Goal: Information Seeking & Learning: Check status

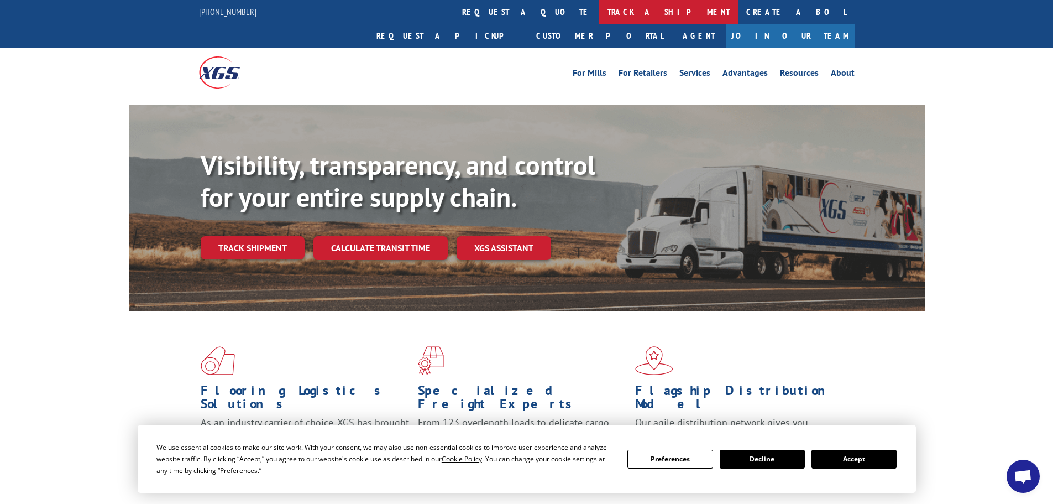
click at [599, 9] on link "track a shipment" at bounding box center [668, 12] width 139 height 24
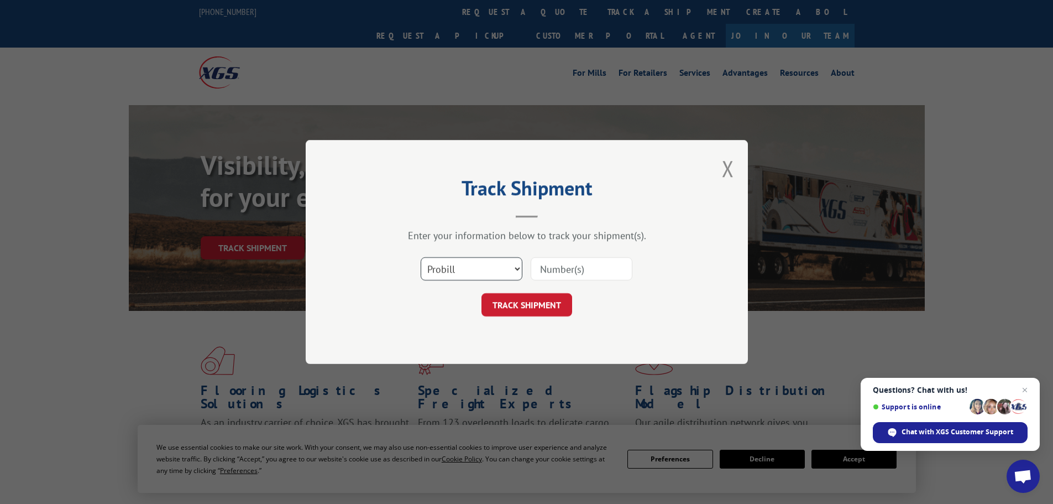
click at [484, 264] on select "Select category... Probill BOL PO" at bounding box center [472, 268] width 102 height 23
select select "bol"
click at [421, 257] on select "Select category... Probill BOL PO" at bounding box center [472, 268] width 102 height 23
click at [574, 263] on input at bounding box center [582, 268] width 102 height 23
paste input "6009317"
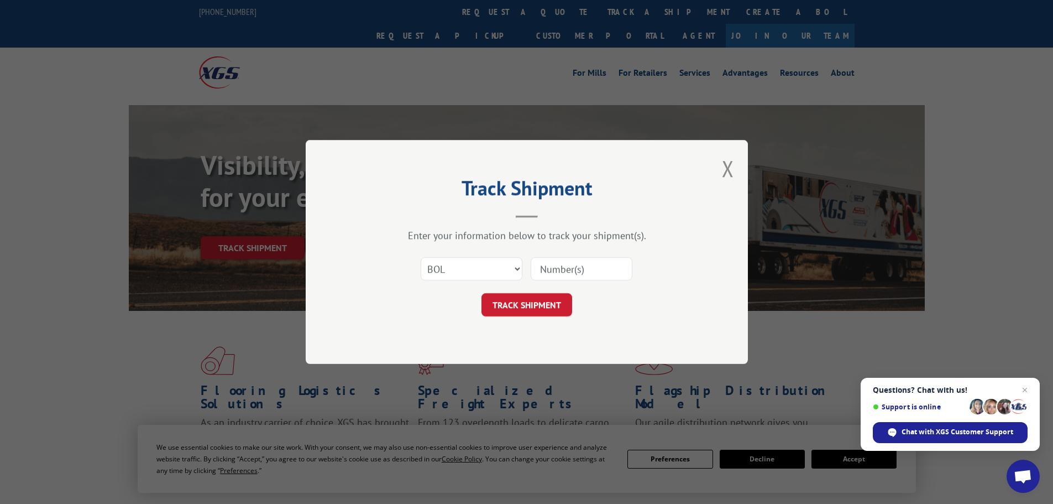
type input "6009317"
click button "TRACK SHIPMENT" at bounding box center [527, 304] width 91 height 23
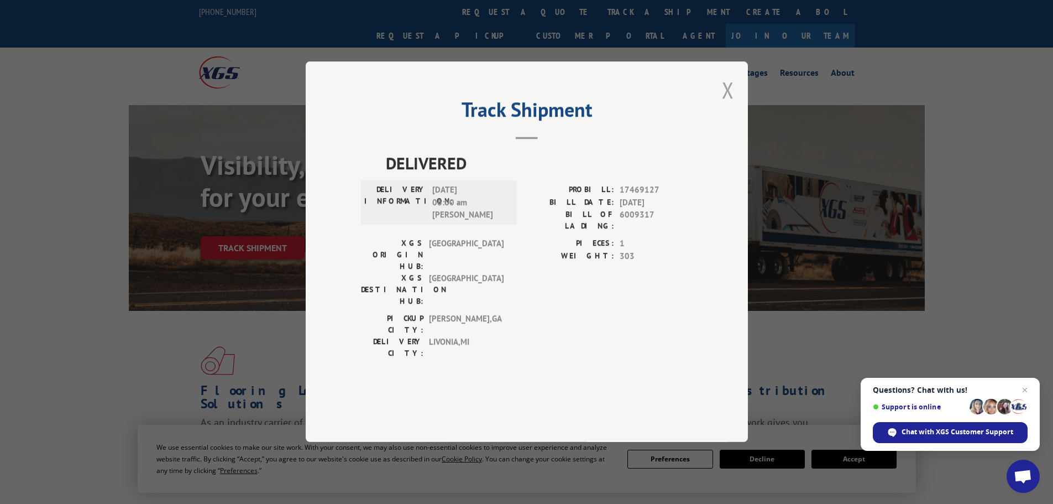
click at [728, 105] on button "Close modal" at bounding box center [728, 89] width 12 height 29
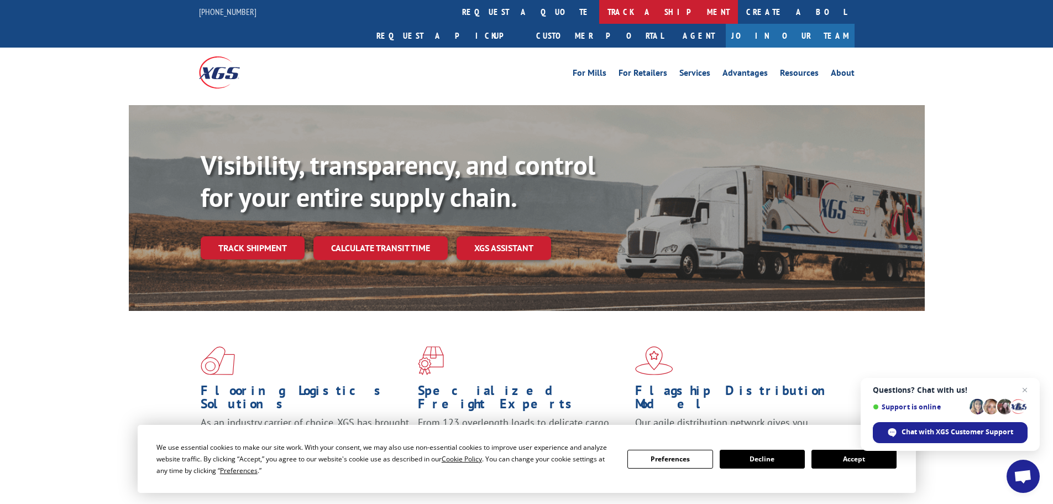
click at [599, 8] on link "track a shipment" at bounding box center [668, 12] width 139 height 24
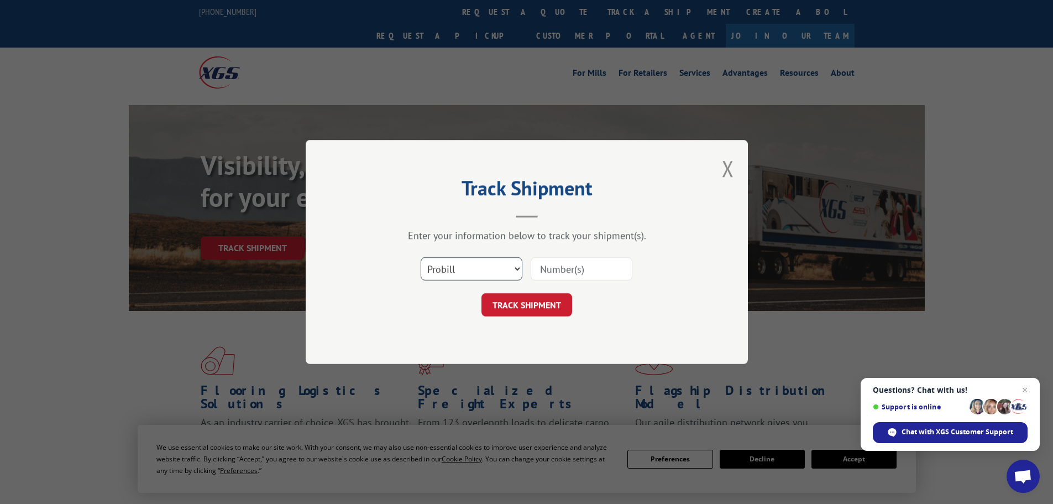
click at [498, 272] on select "Select category... Probill BOL PO" at bounding box center [472, 268] width 102 height 23
select select "bol"
click at [421, 257] on select "Select category... Probill BOL PO" at bounding box center [472, 268] width 102 height 23
click at [564, 255] on div "Select category... Probill BOL PO" at bounding box center [527, 269] width 332 height 36
click at [562, 266] on input at bounding box center [582, 268] width 102 height 23
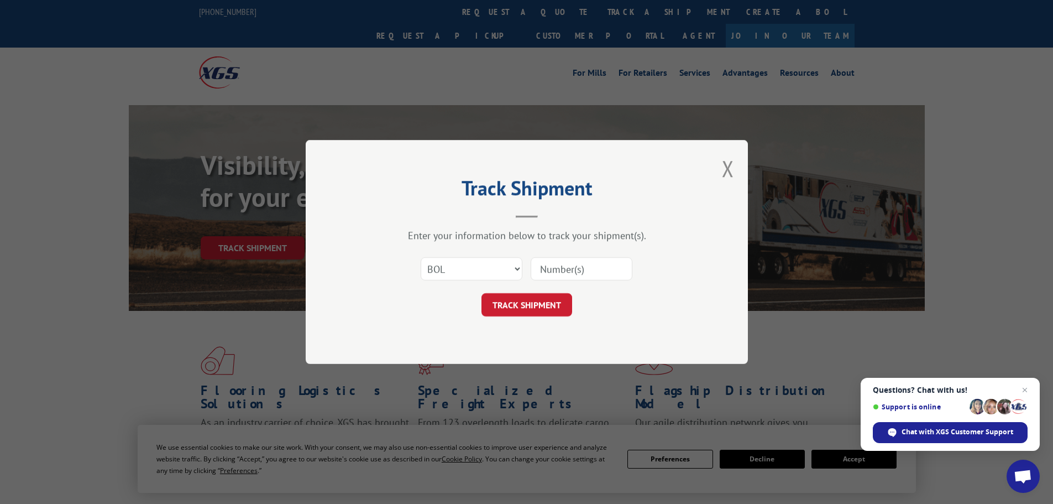
paste input "6014295"
type input "6014295"
click at [545, 298] on button "TRACK SHIPMENT" at bounding box center [527, 304] width 91 height 23
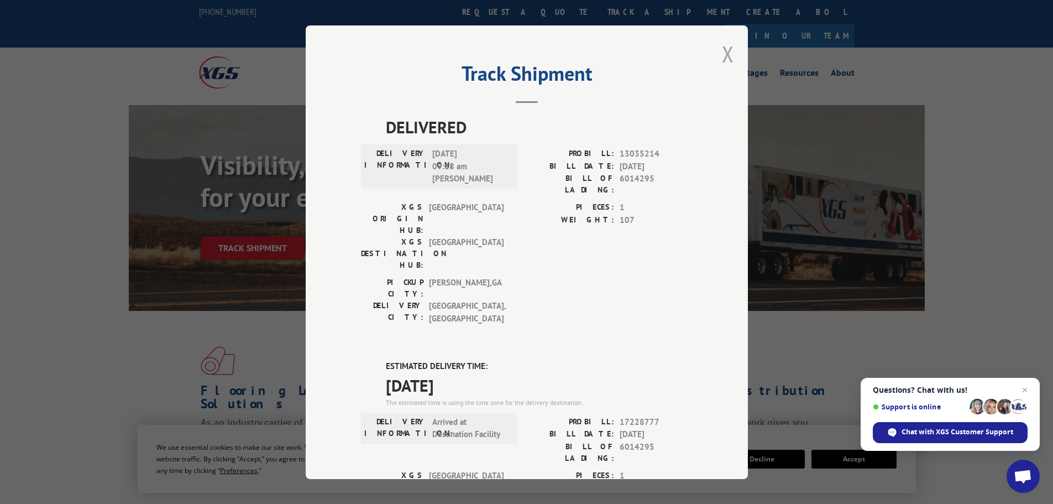
click at [723, 59] on button "Close modal" at bounding box center [728, 53] width 12 height 29
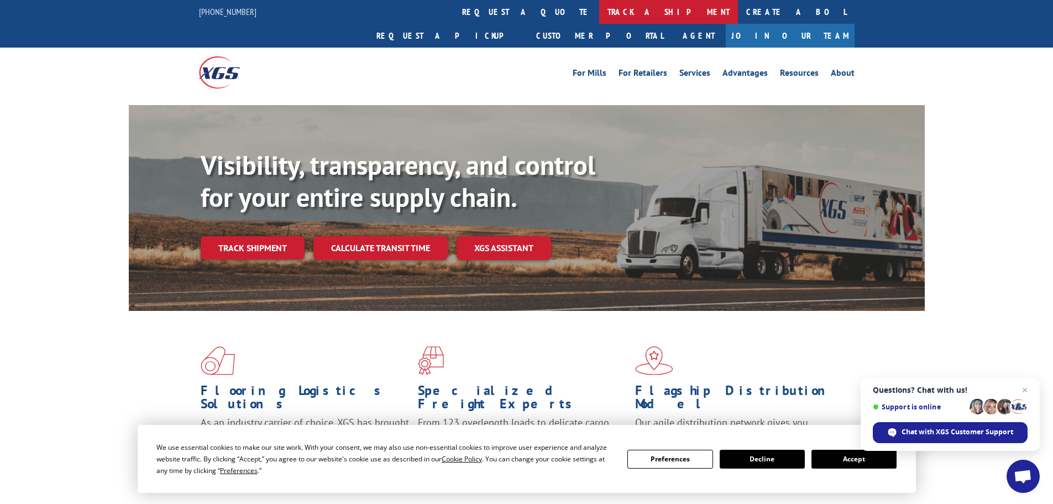
click at [599, 6] on link "track a shipment" at bounding box center [668, 12] width 139 height 24
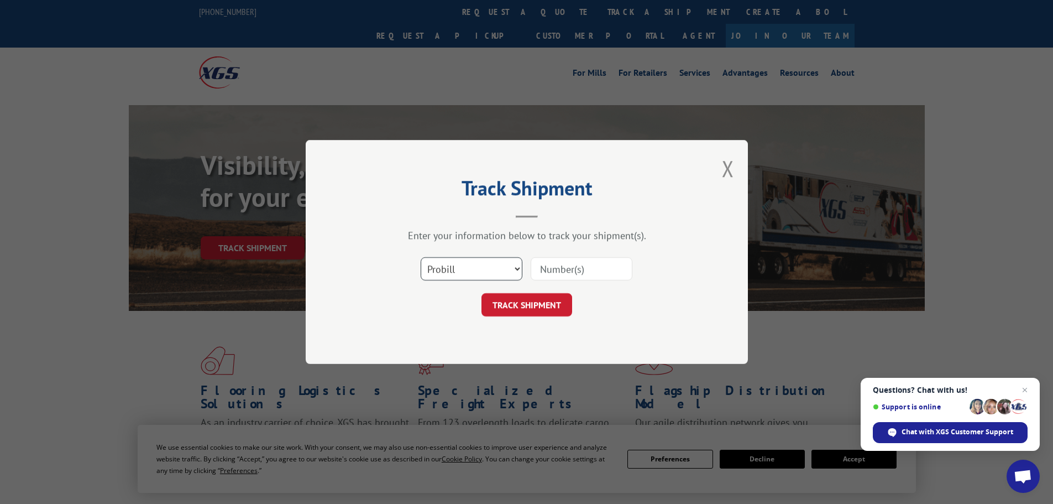
drag, startPoint x: 470, startPoint y: 265, endPoint x: 467, endPoint y: 272, distance: 6.7
click at [470, 265] on select "Select category... Probill BOL PO" at bounding box center [472, 268] width 102 height 23
select select "bol"
click at [421, 257] on select "Select category... Probill BOL PO" at bounding box center [472, 268] width 102 height 23
click at [557, 277] on input at bounding box center [582, 268] width 102 height 23
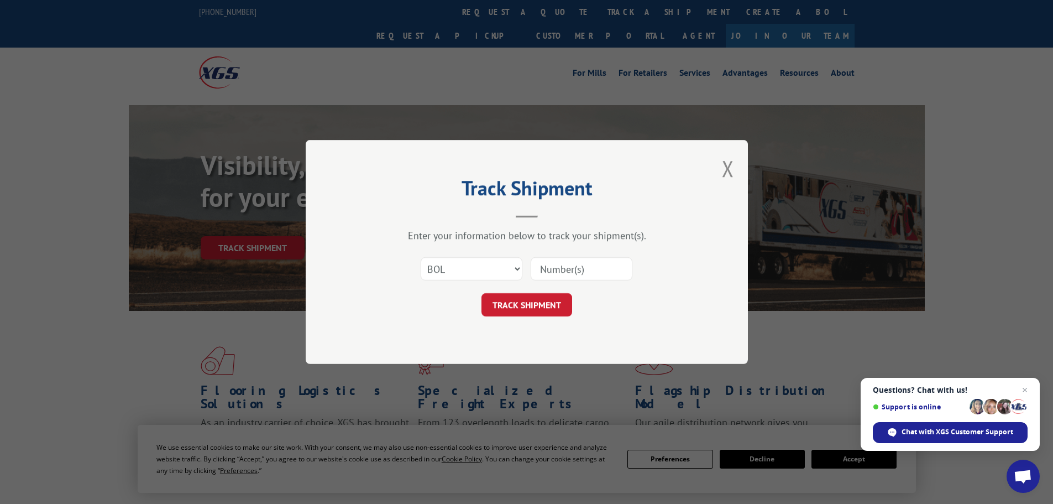
paste input "6009317"
type input "6009317"
click at [536, 298] on button "TRACK SHIPMENT" at bounding box center [527, 304] width 91 height 23
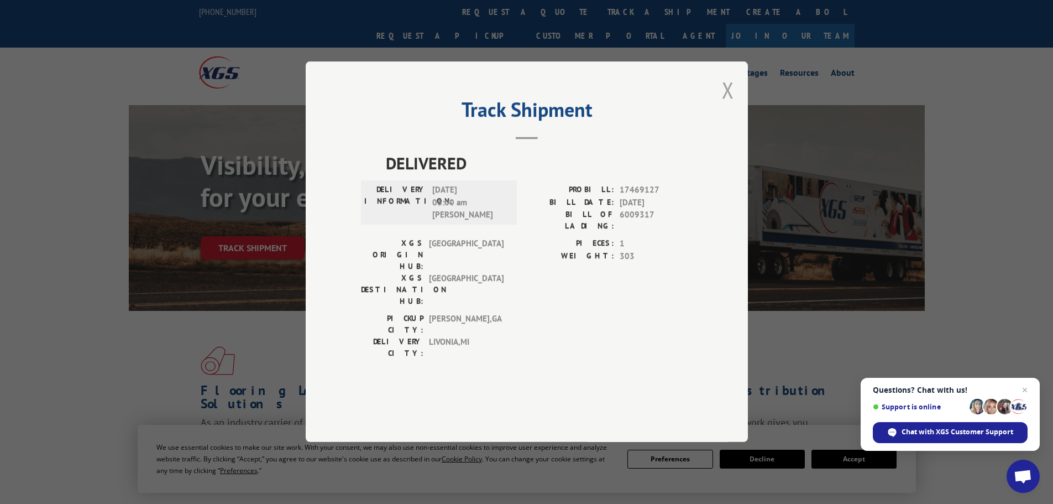
click at [724, 105] on button "Close modal" at bounding box center [728, 89] width 12 height 29
